Goal: Information Seeking & Learning: Learn about a topic

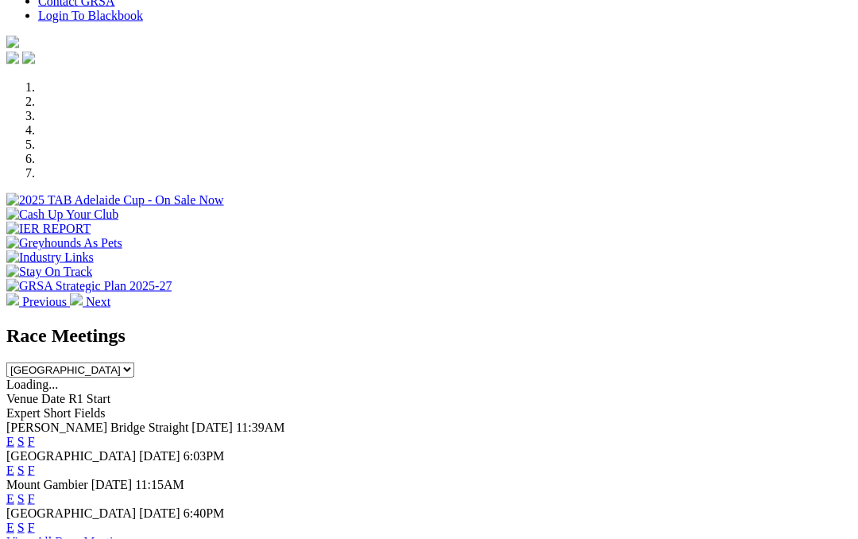
scroll to position [411, 0]
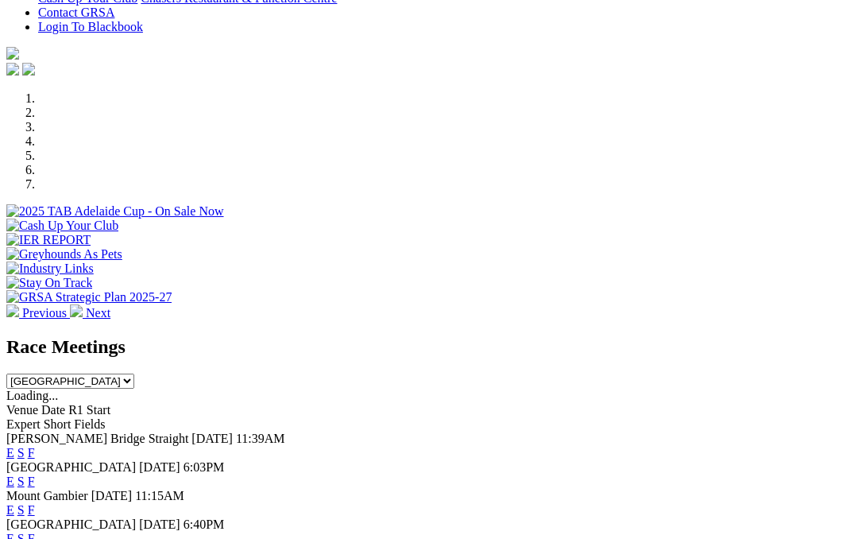
click at [35, 474] on link "F" at bounding box center [31, 481] width 7 height 14
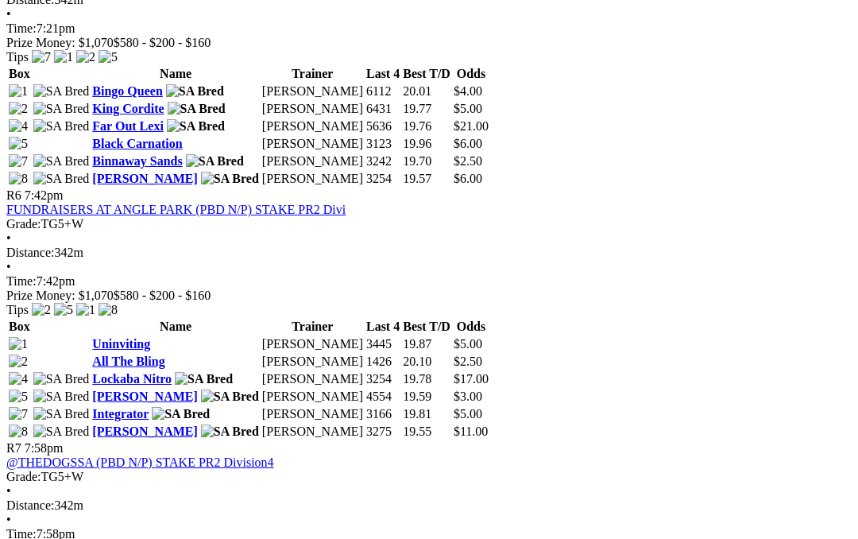
scroll to position [1917, 0]
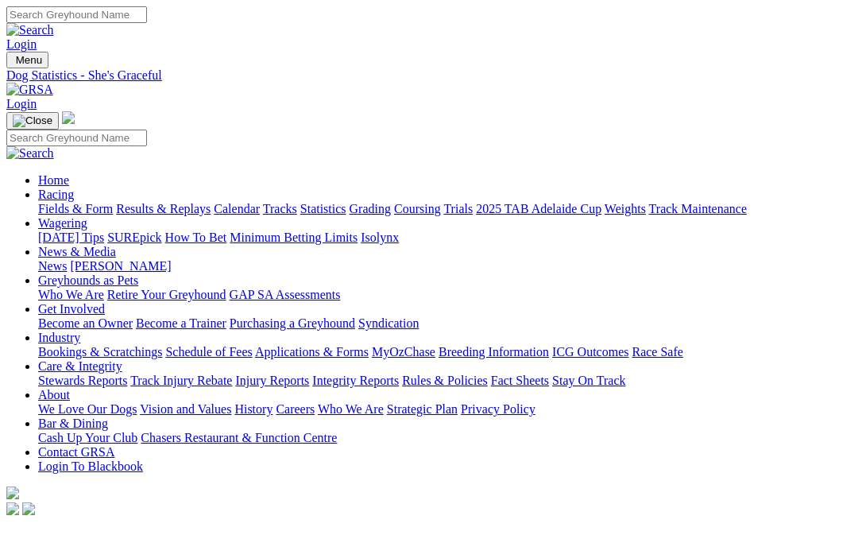
click at [116, 245] on link "News & Media" at bounding box center [77, 252] width 78 height 14
click at [67, 259] on link "News" at bounding box center [52, 266] width 29 height 14
